Goal: Find specific page/section

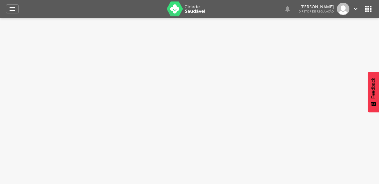
click at [364, 10] on icon "" at bounding box center [368, 9] width 10 height 10
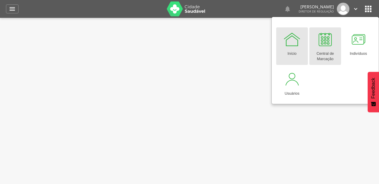
click at [326, 45] on div at bounding box center [325, 39] width 18 height 18
